Goal: Information Seeking & Learning: Learn about a topic

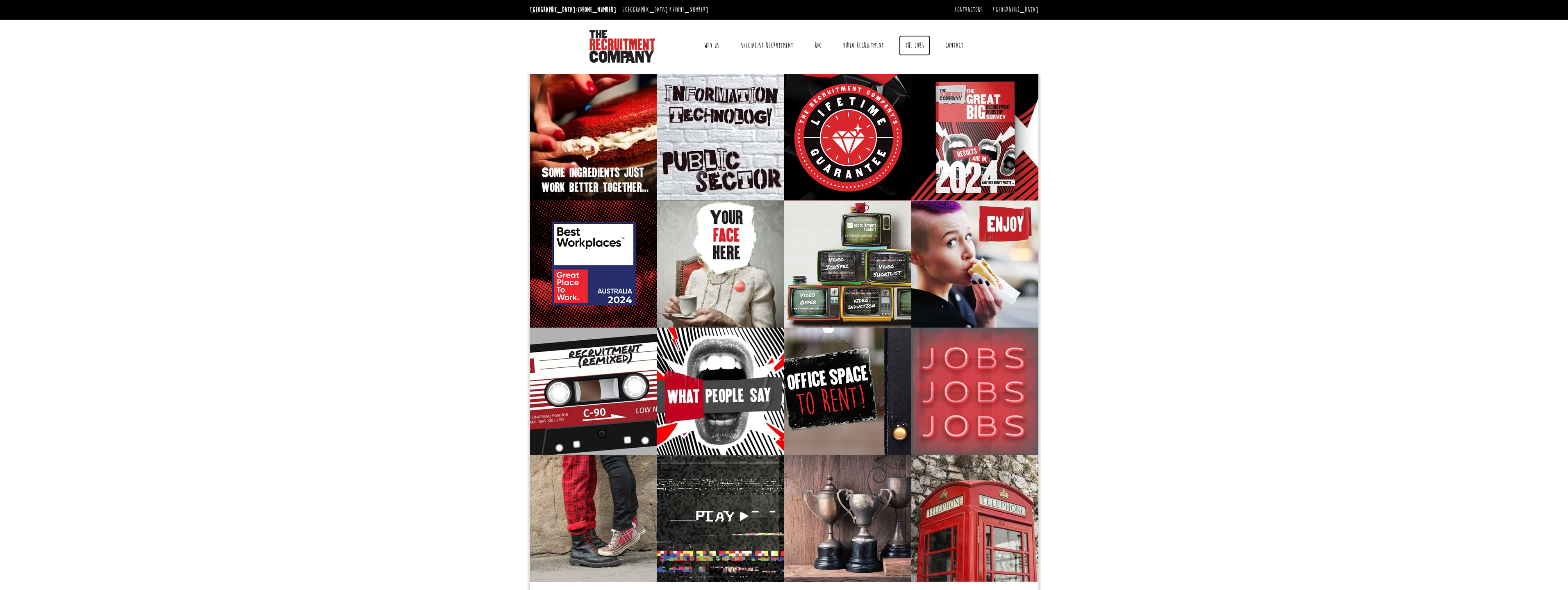
click at [921, 45] on link "The Jobs" at bounding box center [914, 46] width 31 height 21
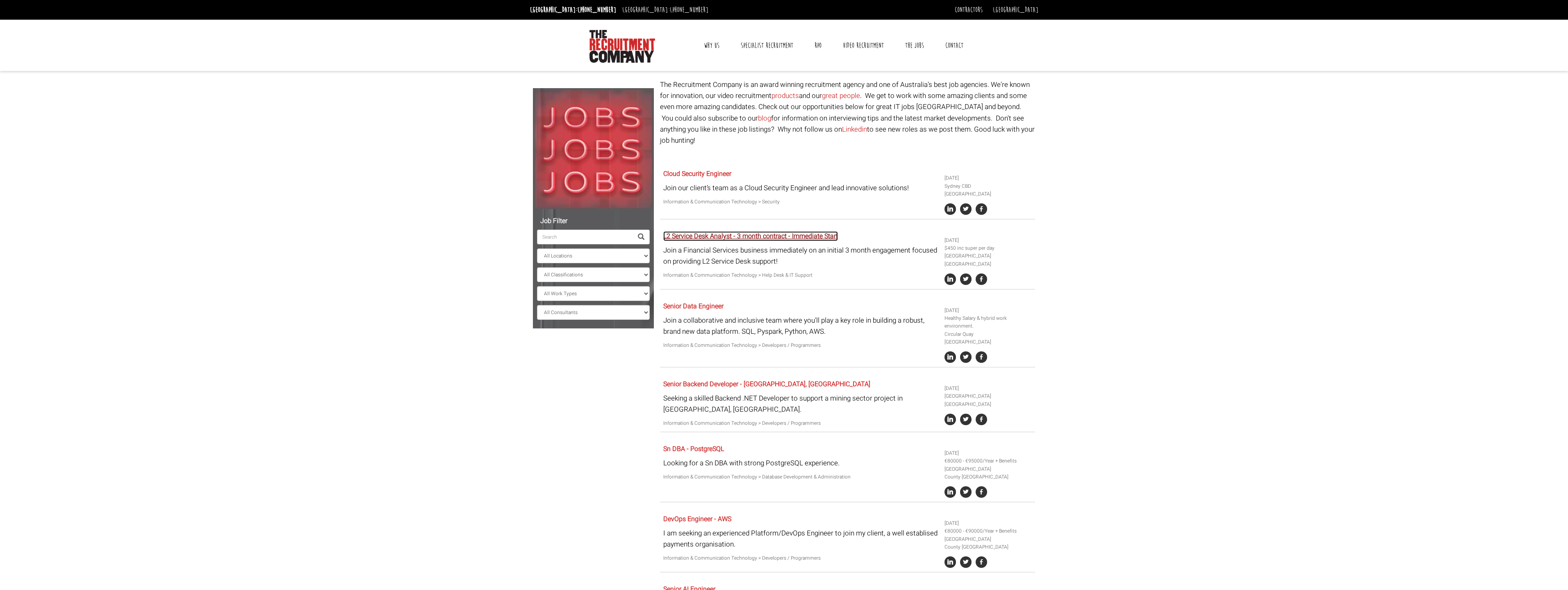
click at [754, 231] on link "L2 Service Desk Analyst - 3 month contract - Immediate Start" at bounding box center [750, 236] width 175 height 10
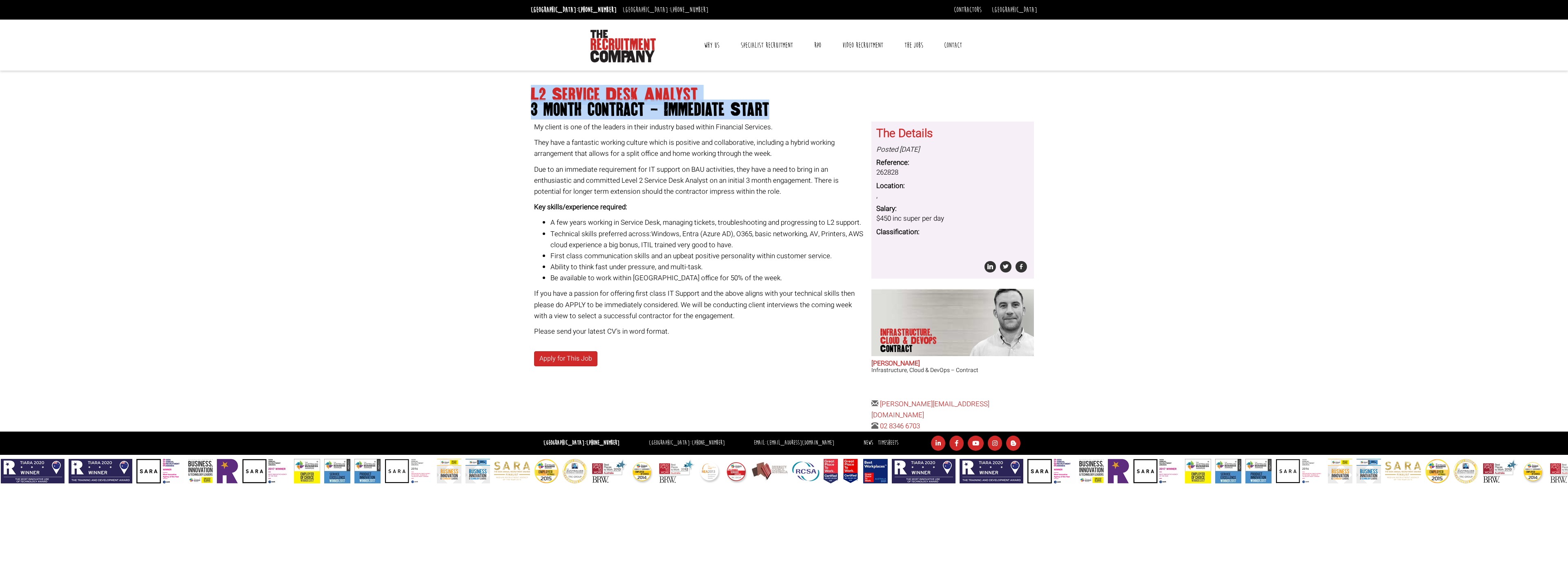
drag, startPoint x: 774, startPoint y: 107, endPoint x: 517, endPoint y: 84, distance: 258.0
click at [517, 84] on body "[GEOGRAPHIC_DATA]: [PHONE_NUMBER] [GEOGRAPHIC_DATA]: [PHONE_NUMBER] Contractors…" at bounding box center [784, 241] width 1568 height 484
copy h1 "L2 Service Desk Analyst 3 month contract - Immediate Start"
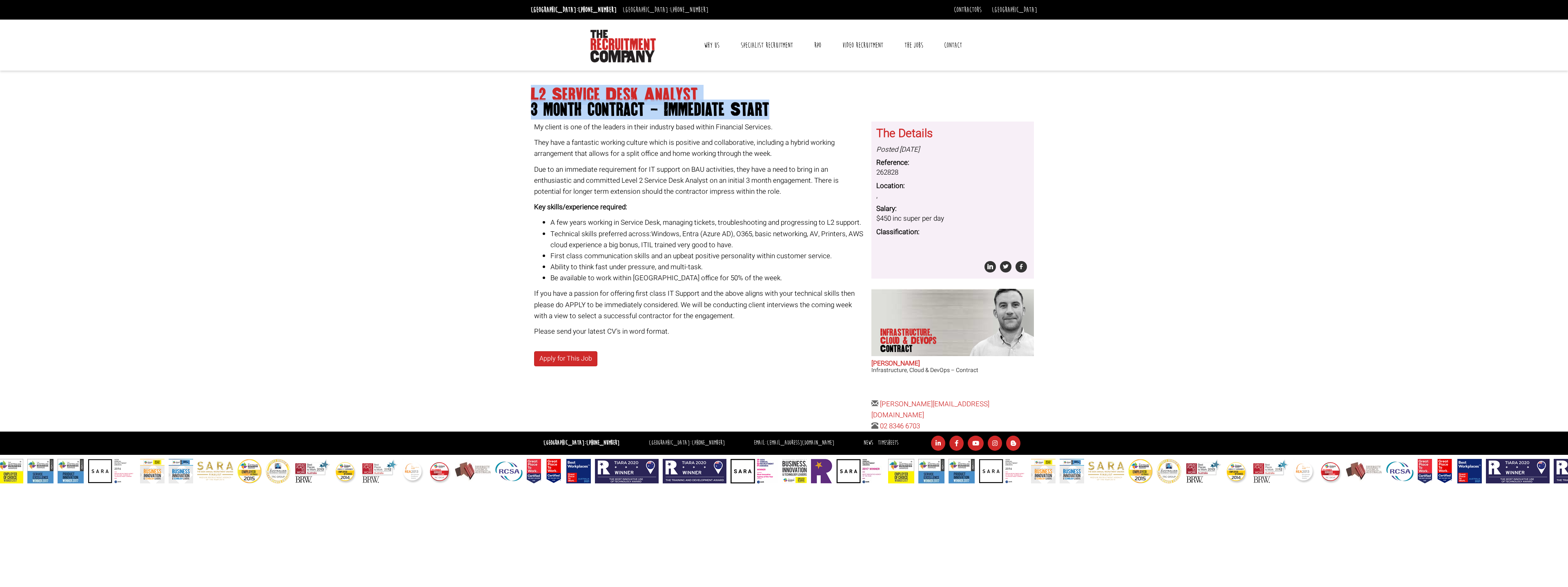
click at [437, 228] on body "Sydney: +61 2 8346 6700 Dublin: +353 1 697 2548 Contractors Timesheets Why Cont…" at bounding box center [784, 241] width 1568 height 484
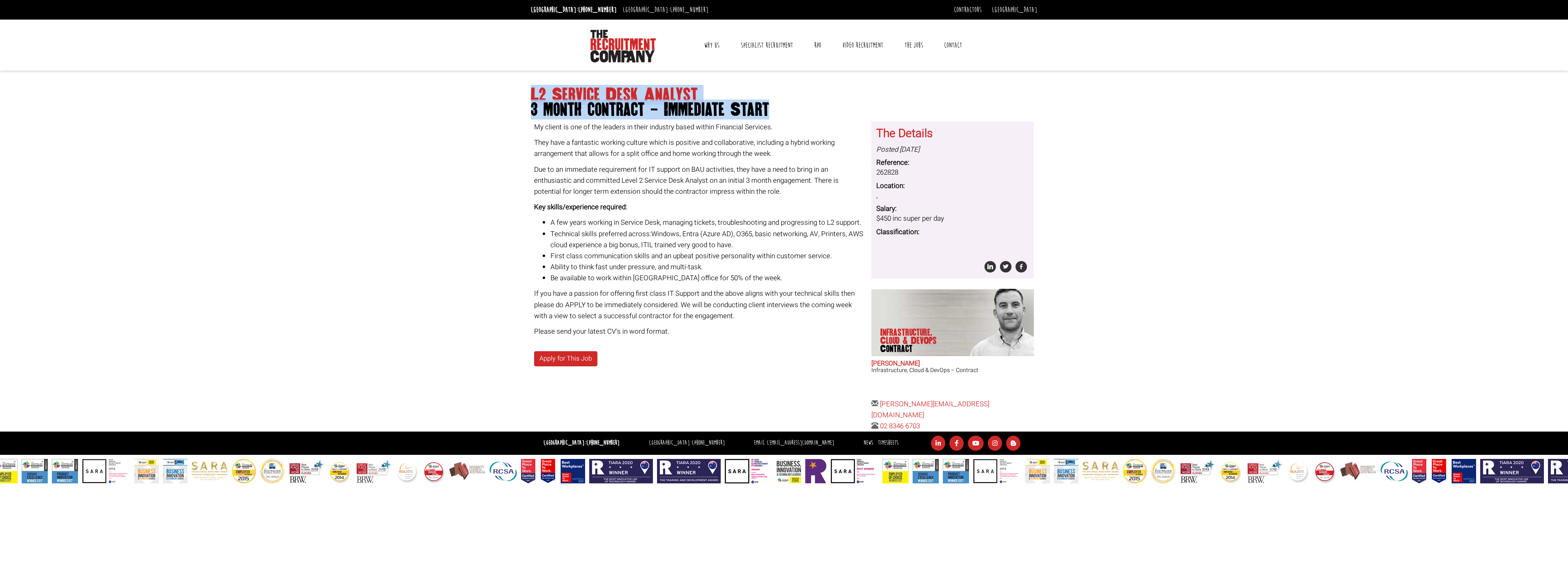
click at [1158, 158] on body "Sydney: +61 2 8346 6700 Dublin: +353 1 697 2548 Contractors Timesheets Why Cont…" at bounding box center [784, 241] width 1568 height 484
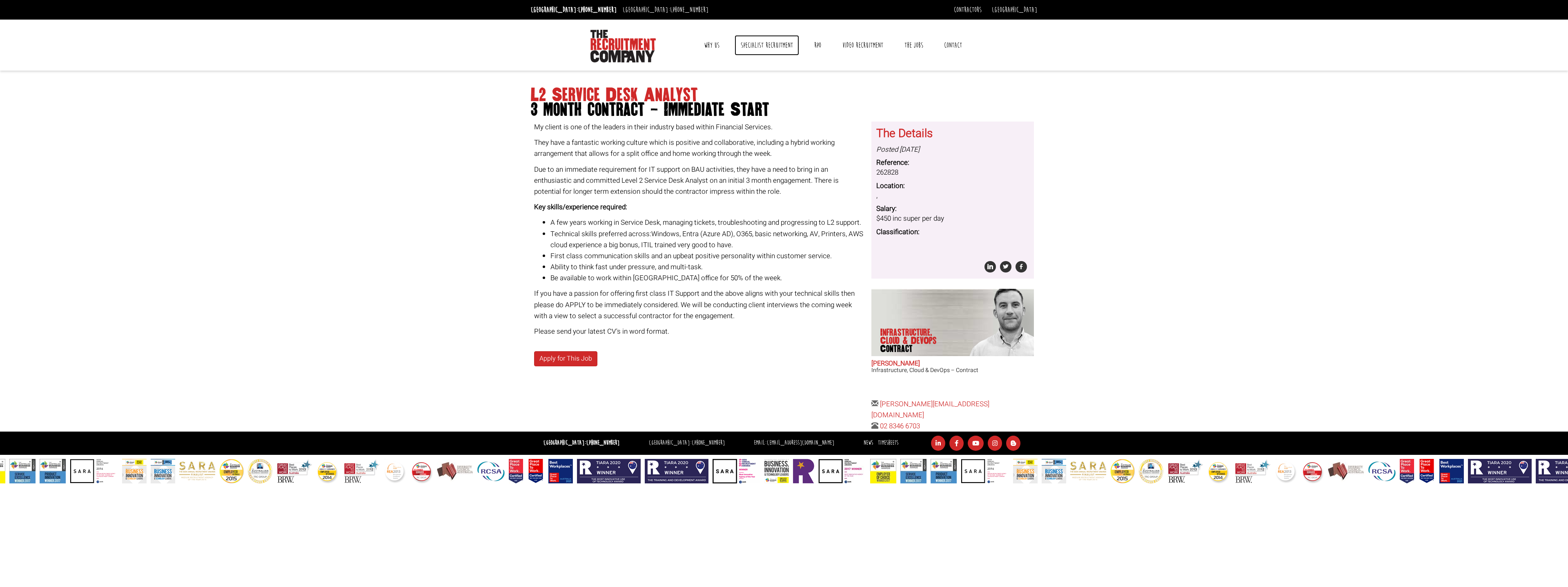
click at [768, 49] on link "Specialist Recruitment" at bounding box center [767, 46] width 65 height 21
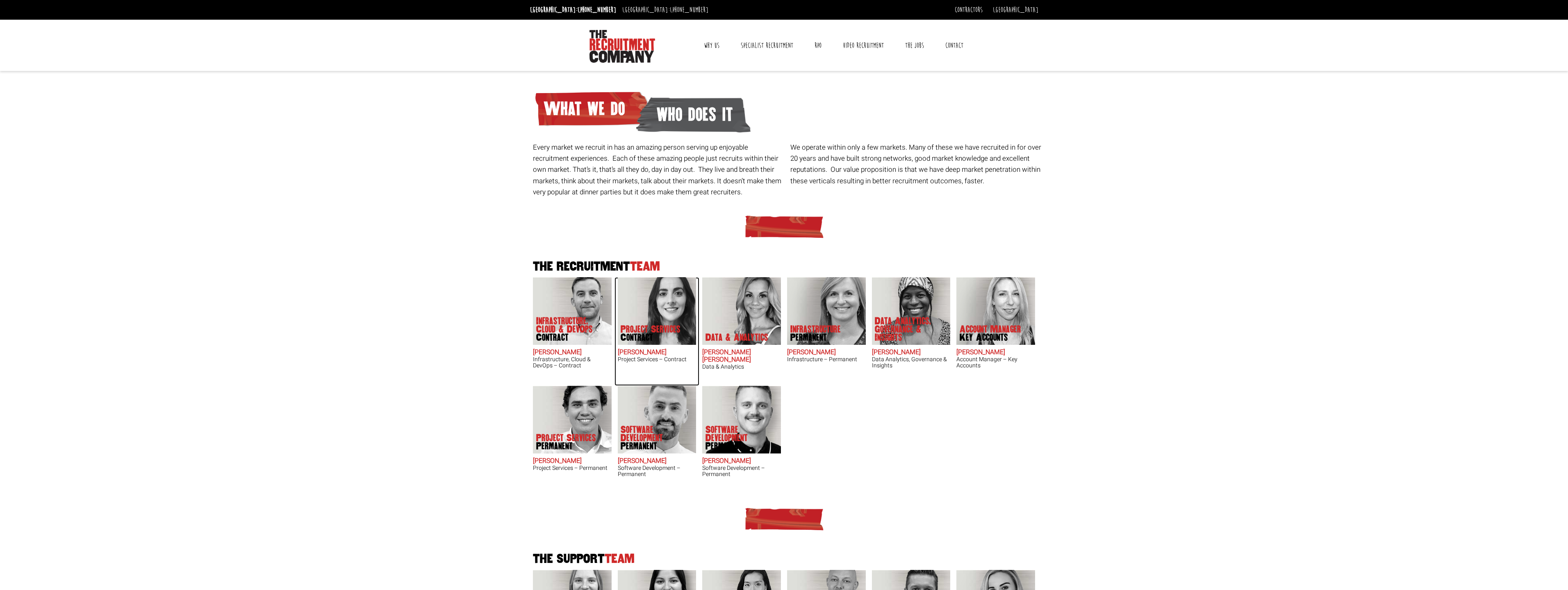
click at [645, 308] on img at bounding box center [656, 311] width 79 height 68
